Goal: Find specific page/section: Find specific page/section

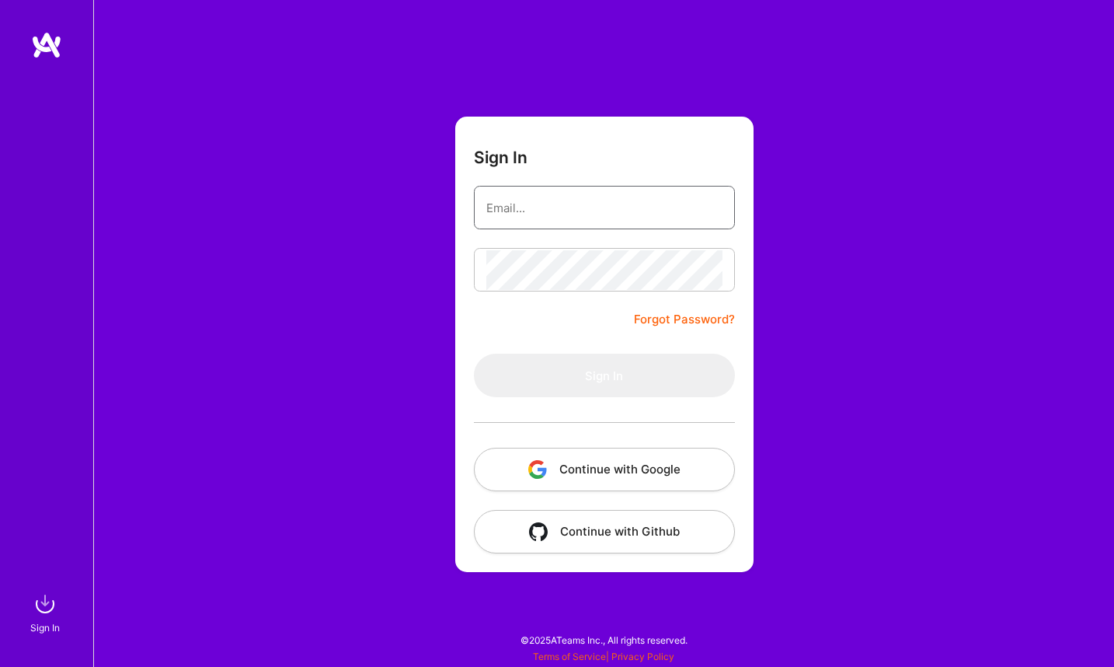
click at [531, 202] on input "email" at bounding box center [604, 208] width 236 height 40
type input "[PERSON_NAME][EMAIL_ADDRESS][PERSON_NAME][DOMAIN_NAME]"
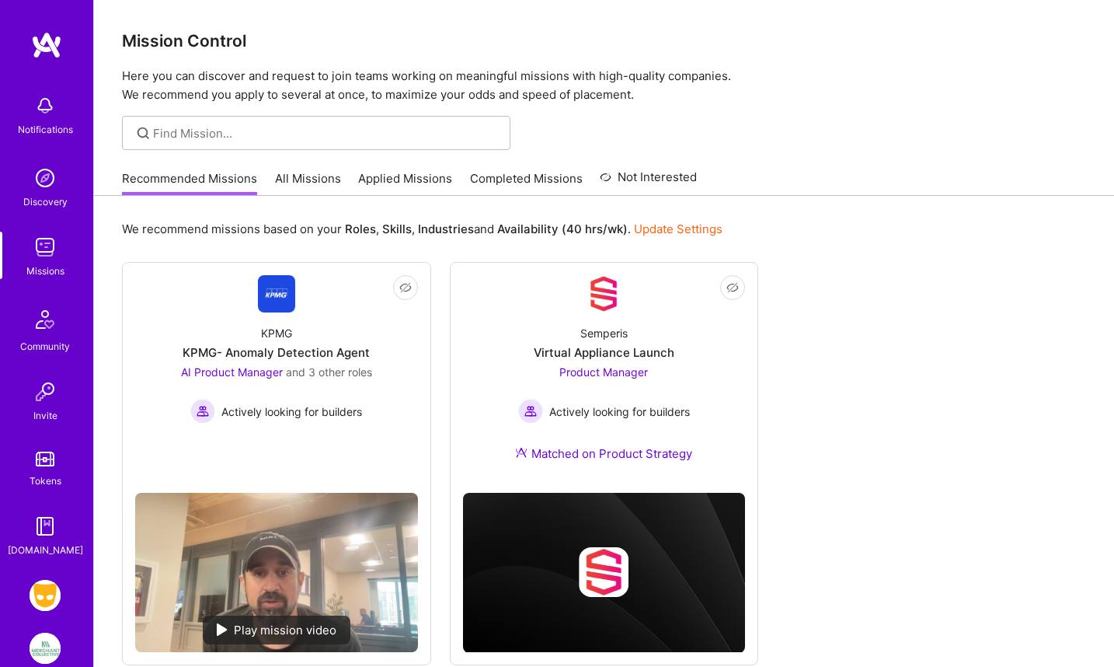
click at [40, 591] on img at bounding box center [45, 595] width 31 height 31
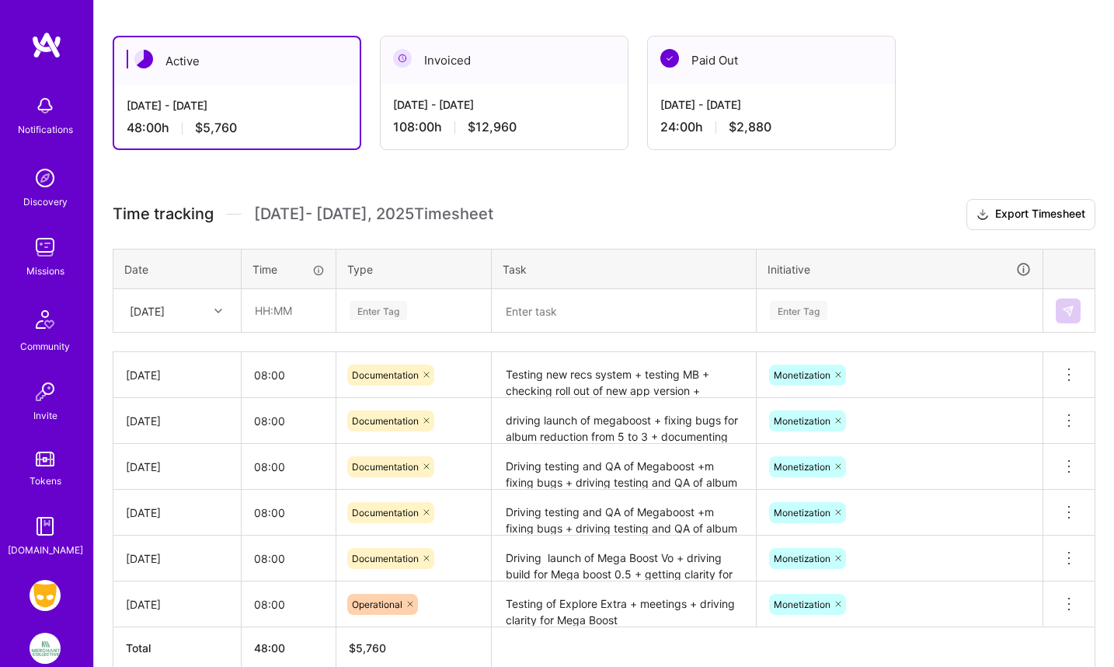
scroll to position [270, 0]
